Goal: Task Accomplishment & Management: Complete application form

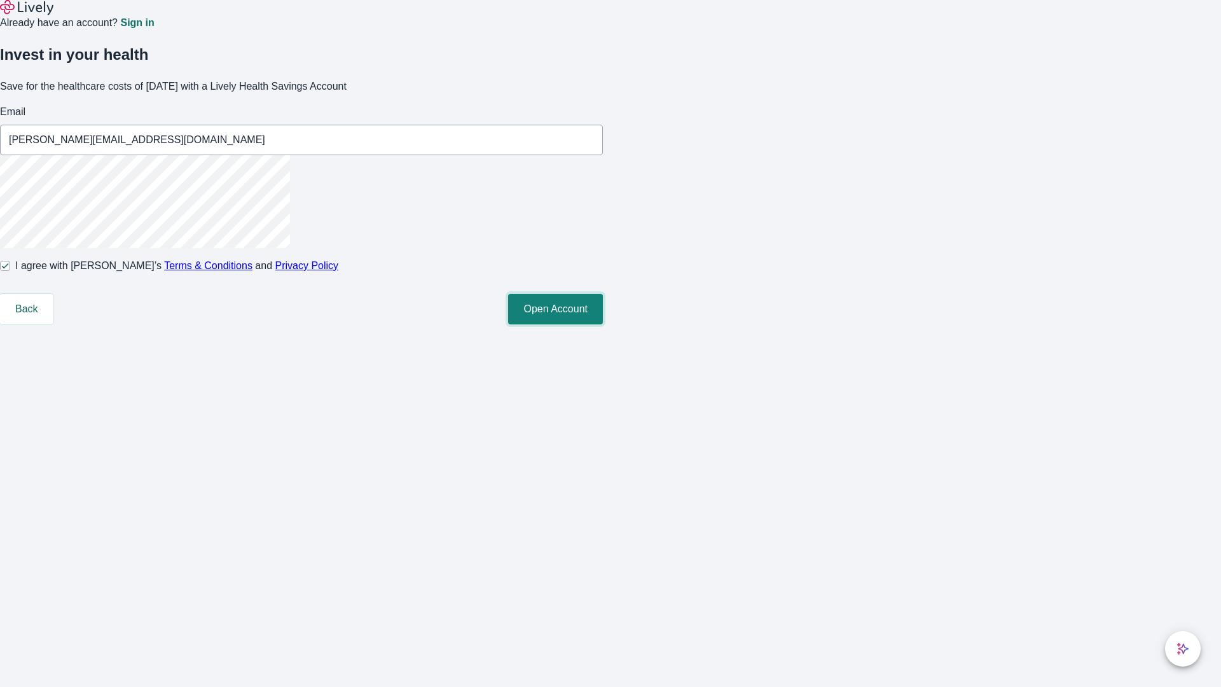
click at [603, 324] on button "Open Account" at bounding box center [555, 309] width 95 height 31
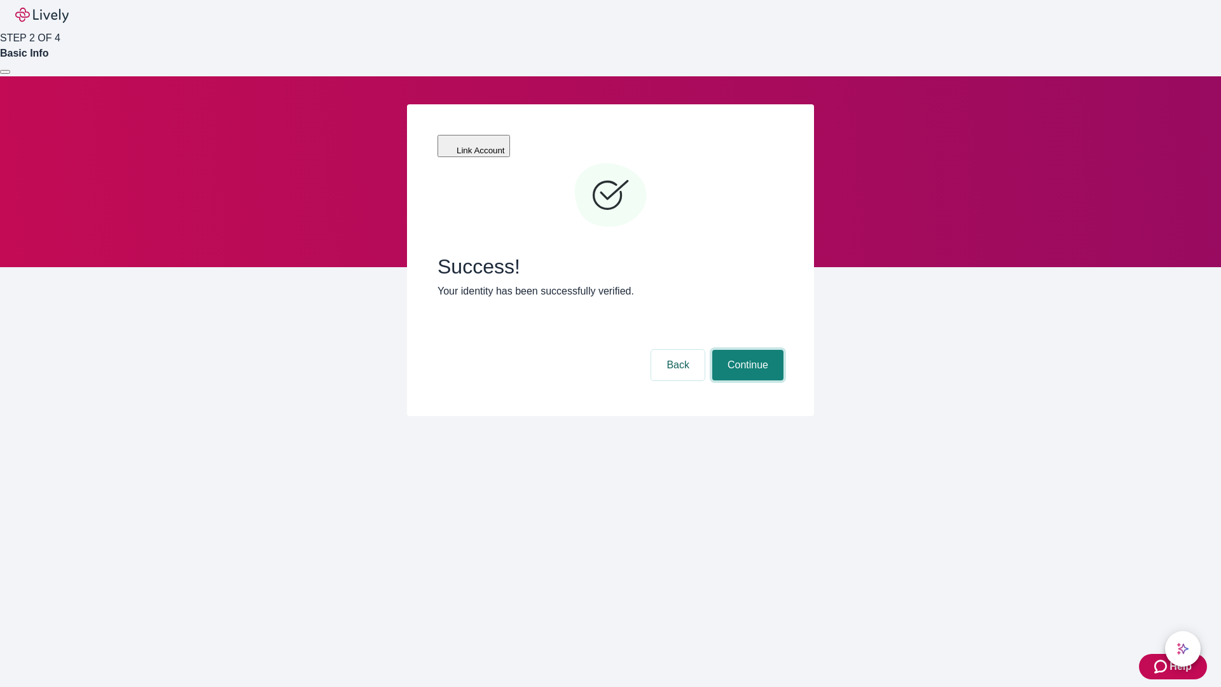
click at [746, 350] on button "Continue" at bounding box center [747, 365] width 71 height 31
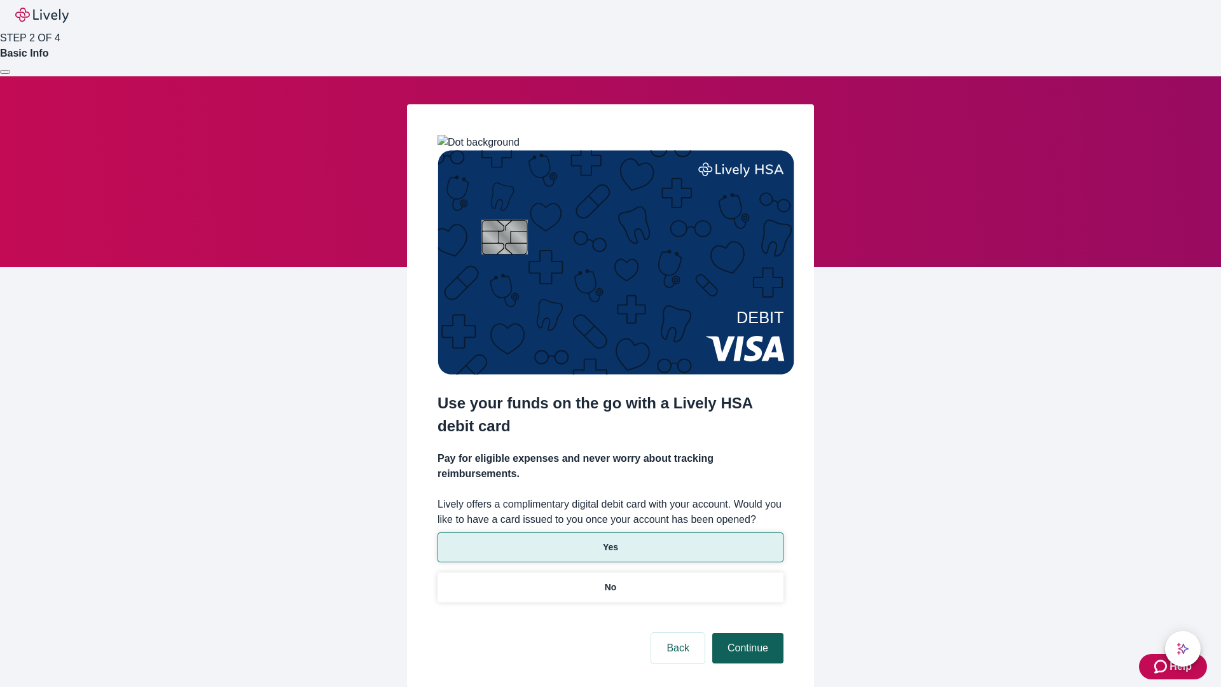
click at [610, 580] on p "No" at bounding box center [611, 586] width 12 height 13
click at [746, 633] on button "Continue" at bounding box center [747, 648] width 71 height 31
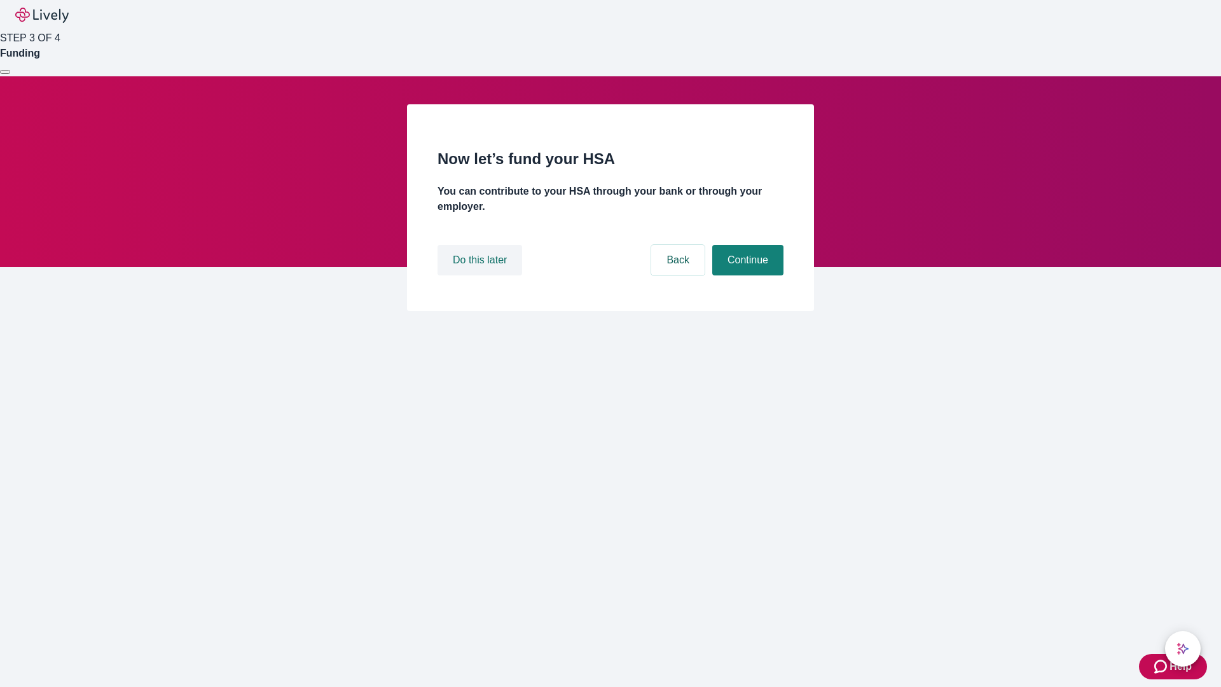
click at [481, 275] on button "Do this later" at bounding box center [479, 260] width 85 height 31
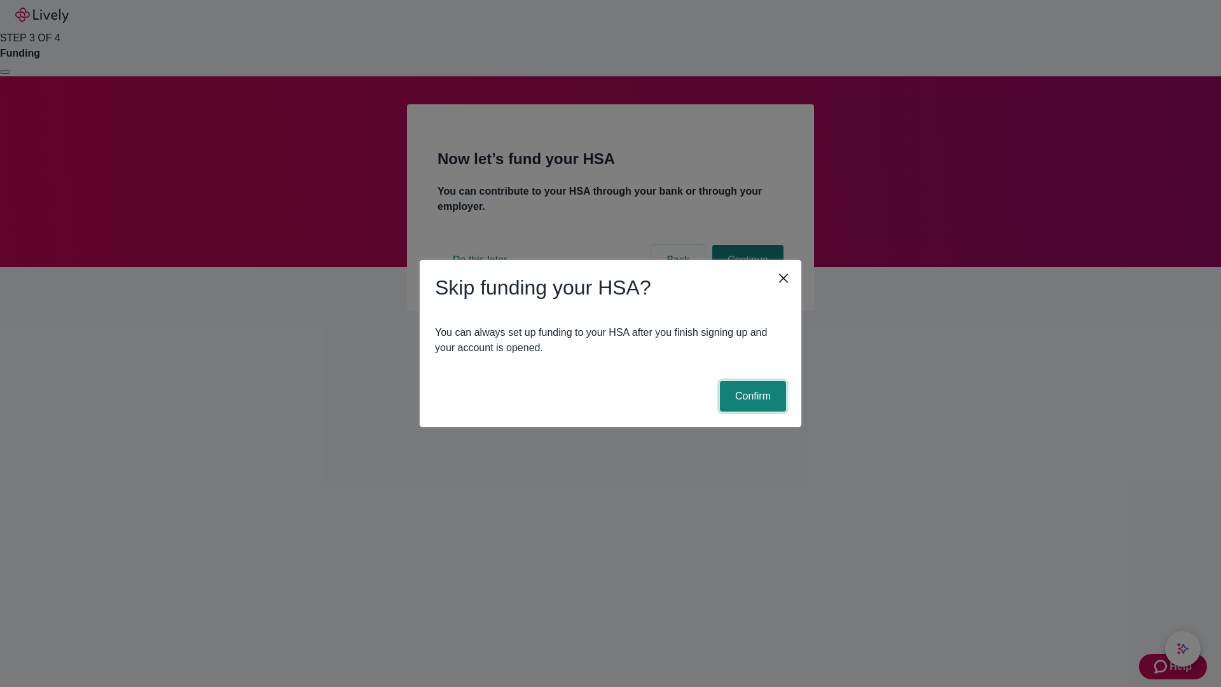
click at [751, 396] on button "Confirm" at bounding box center [753, 396] width 66 height 31
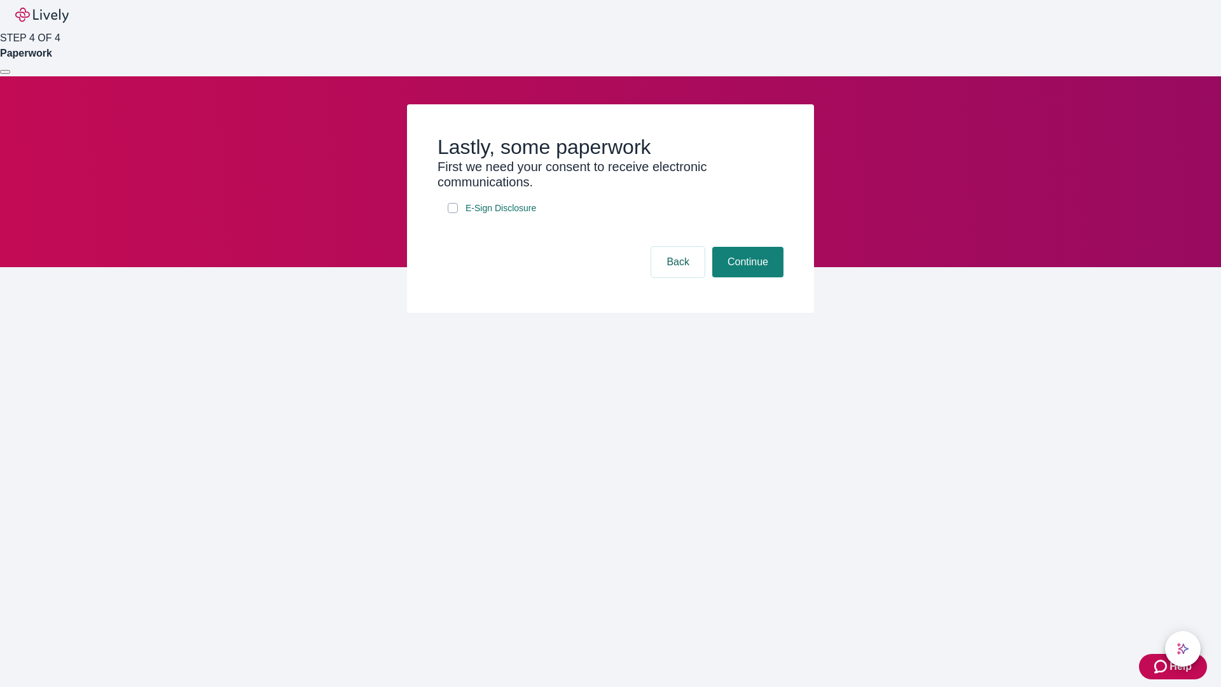
click at [453, 213] on input "E-Sign Disclosure" at bounding box center [453, 208] width 10 height 10
checkbox input "true"
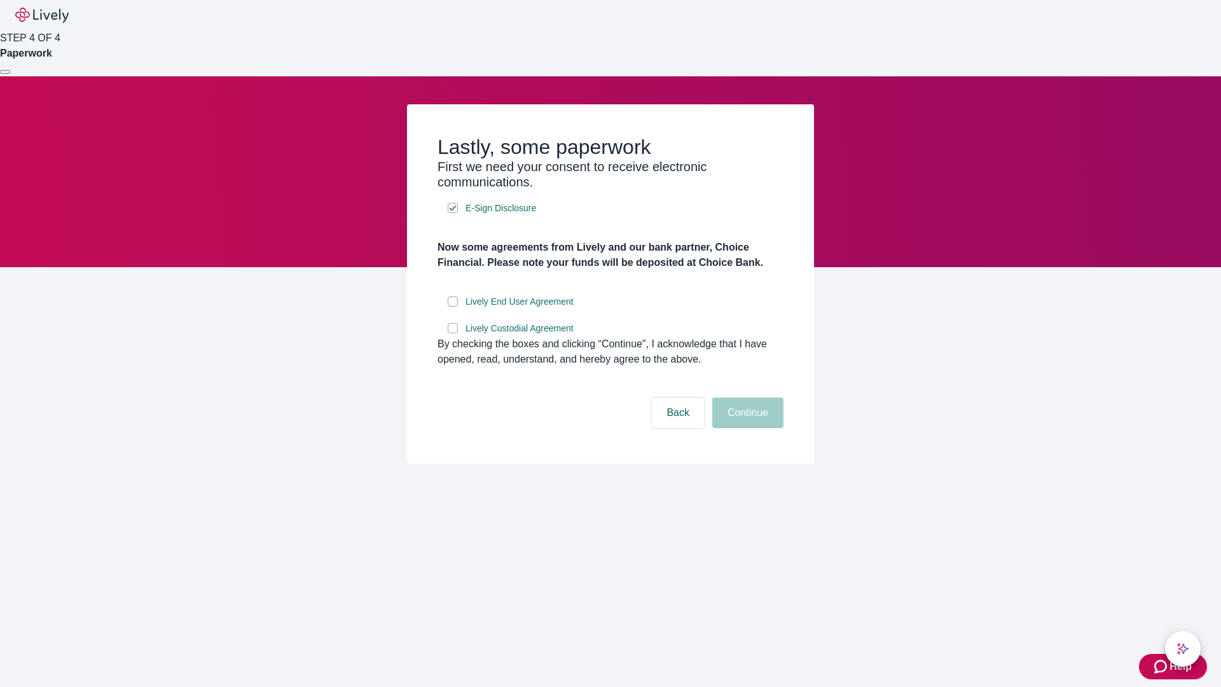
click at [453, 306] on input "Lively End User Agreement" at bounding box center [453, 301] width 10 height 10
checkbox input "true"
click at [453, 333] on input "Lively Custodial Agreement" at bounding box center [453, 328] width 10 height 10
checkbox input "true"
click at [746, 428] on button "Continue" at bounding box center [747, 412] width 71 height 31
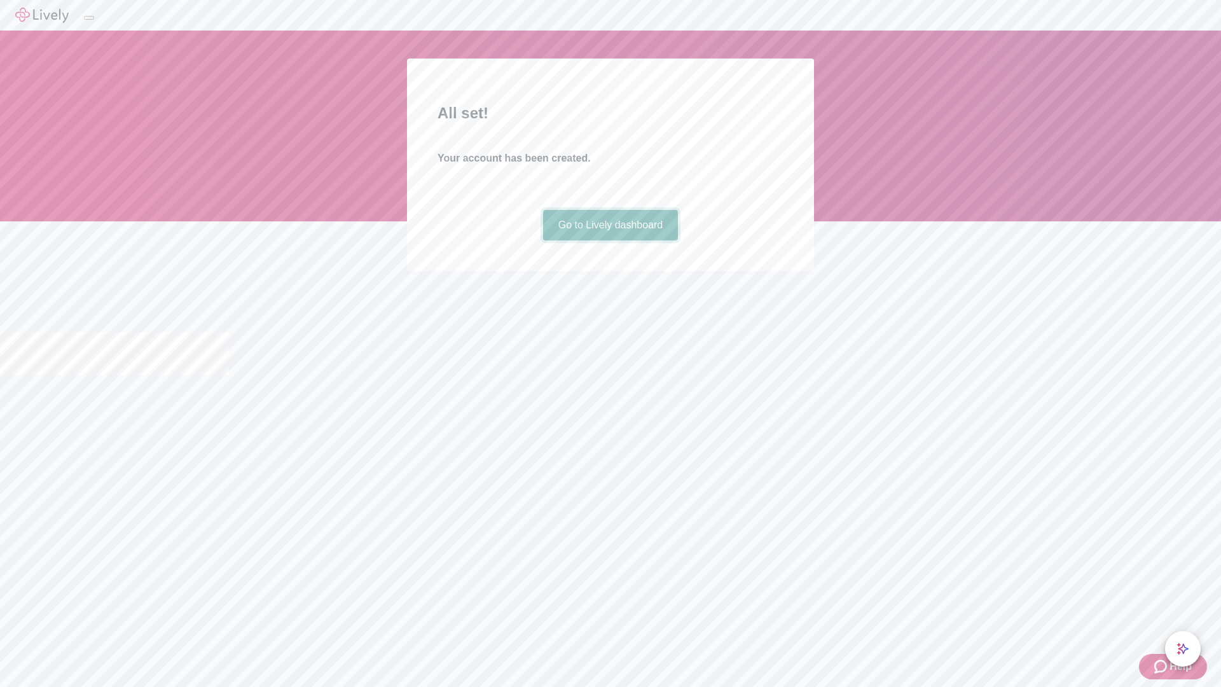
click at [610, 240] on link "Go to Lively dashboard" at bounding box center [610, 225] width 135 height 31
